Goal: Task Accomplishment & Management: Manage account settings

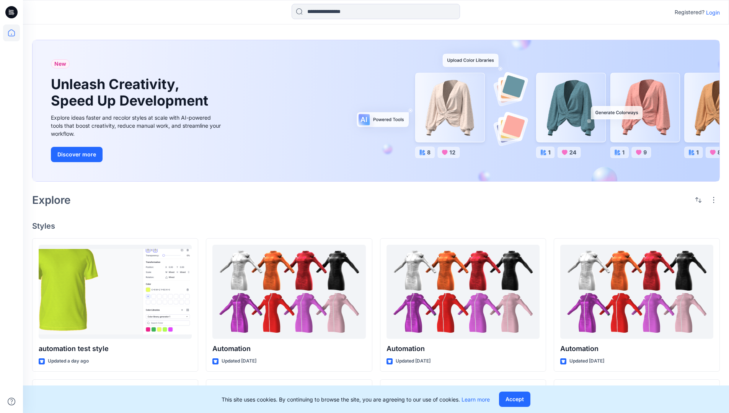
click at [711, 12] on p "Login" at bounding box center [713, 12] width 14 height 8
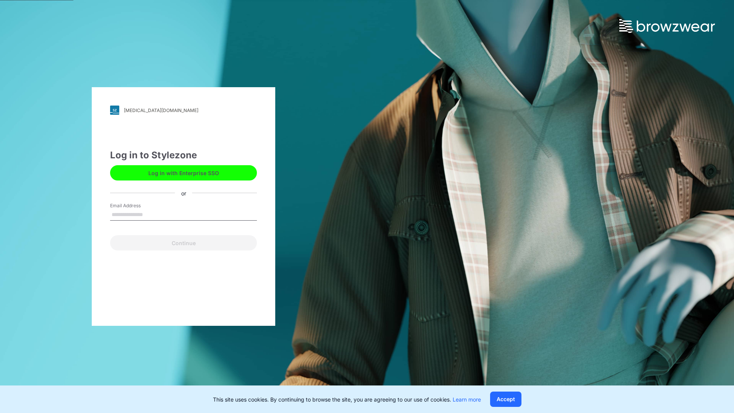
click at [151, 214] on input "Email Address" at bounding box center [183, 214] width 147 height 11
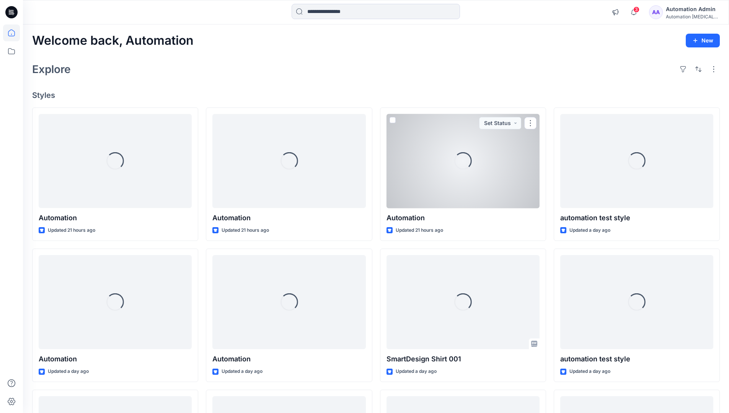
click at [15, 33] on icon at bounding box center [11, 32] width 7 height 7
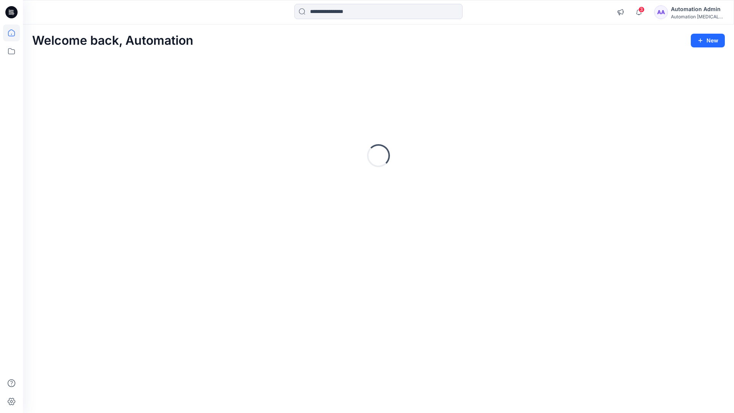
click at [688, 12] on div "Automation Admin" at bounding box center [698, 9] width 54 height 9
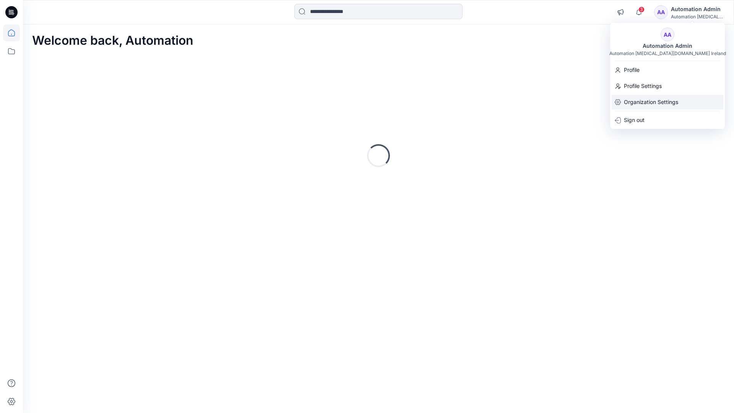
click at [652, 97] on p "Organization Settings" at bounding box center [651, 102] width 54 height 15
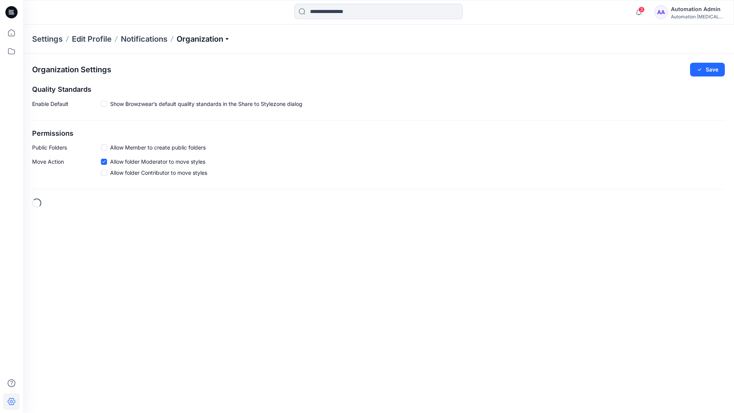
click at [227, 39] on p "Organization" at bounding box center [204, 39] width 54 height 11
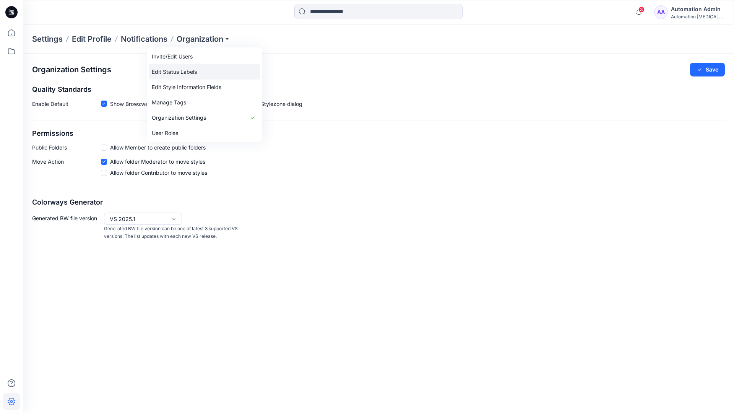
click at [189, 71] on link "Edit Status Labels" at bounding box center [205, 71] width 112 height 15
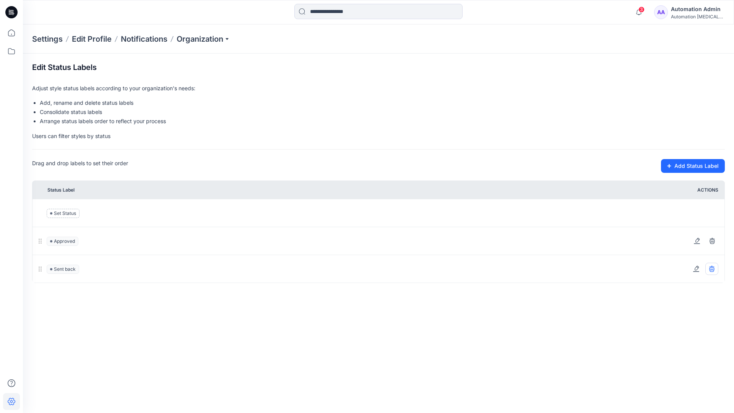
click at [713, 268] on icon at bounding box center [711, 268] width 5 height 5
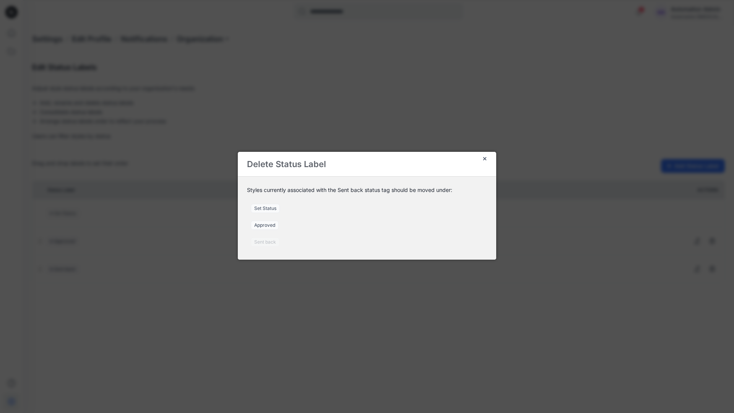
click at [268, 208] on span "Set Status" at bounding box center [265, 208] width 29 height 9
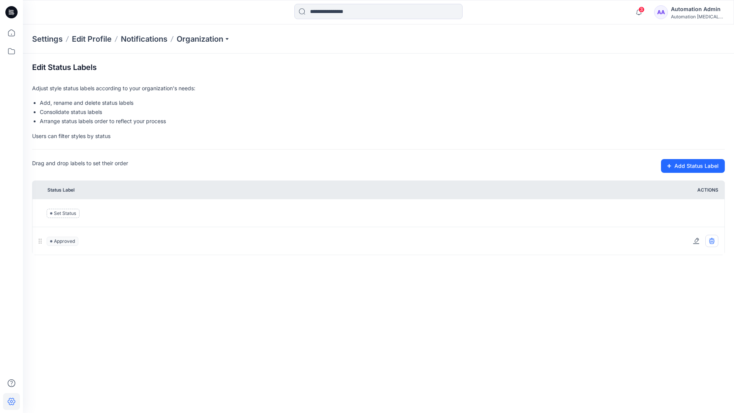
click at [714, 242] on icon at bounding box center [711, 241] width 5 height 5
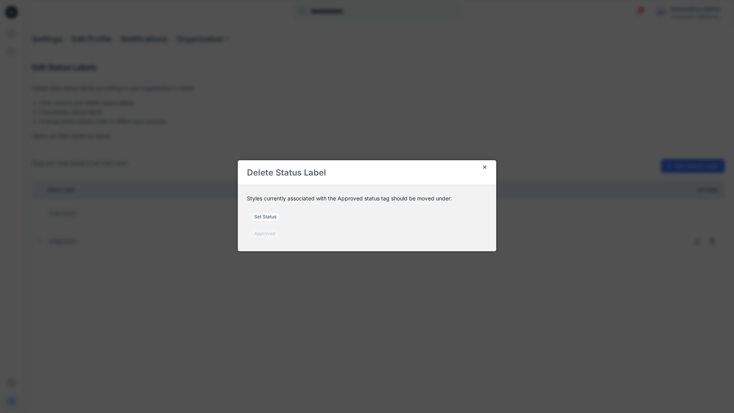
click at [270, 218] on span "Set Status" at bounding box center [265, 216] width 29 height 9
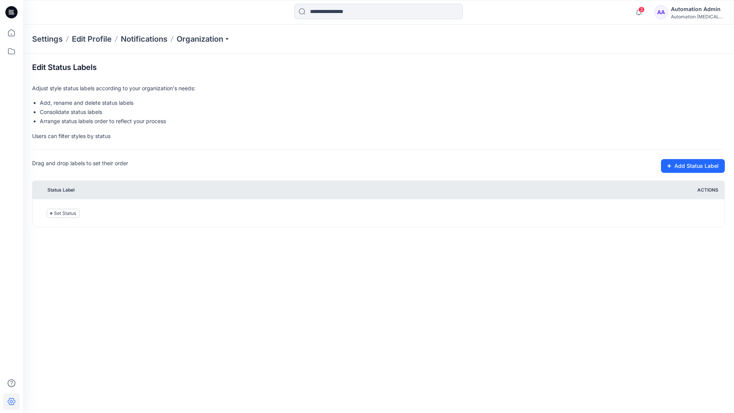
click at [685, 15] on div "Automation [MEDICAL_DATA]..." at bounding box center [698, 17] width 54 height 6
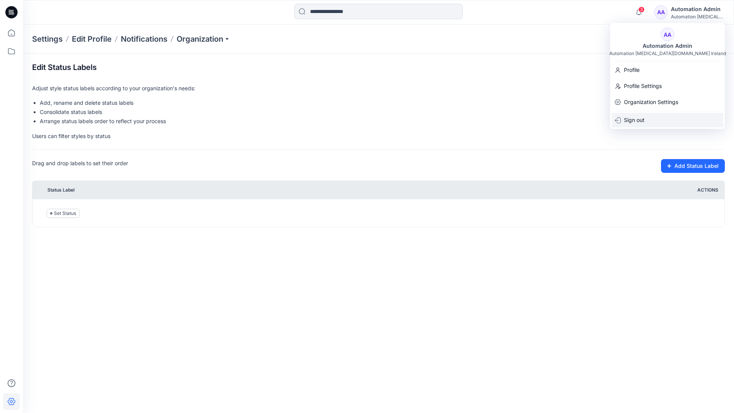
click at [641, 117] on p "Sign out" at bounding box center [634, 120] width 21 height 15
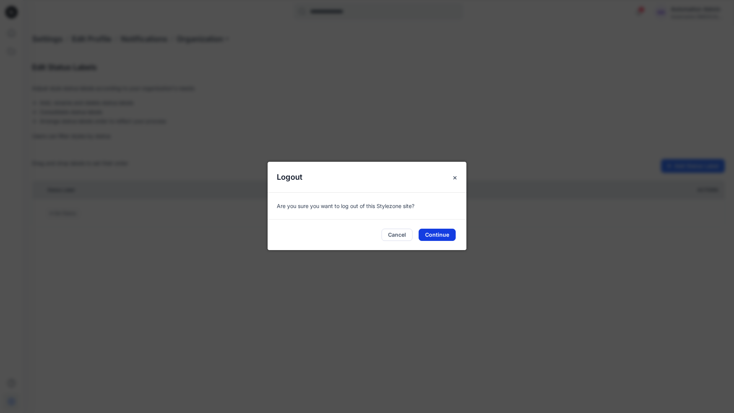
click at [442, 237] on button "Continue" at bounding box center [437, 235] width 37 height 12
